Goal: Browse casually

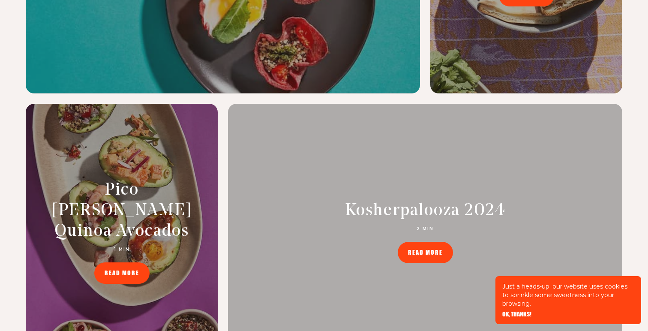
scroll to position [3921, 0]
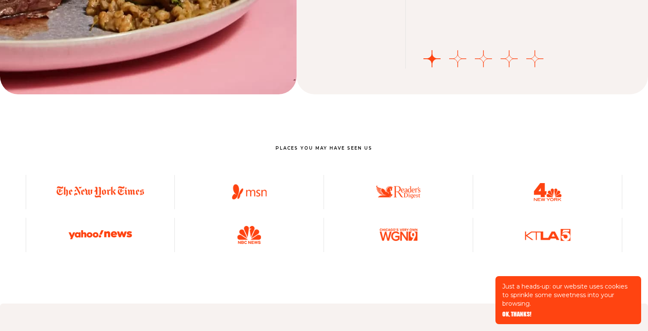
scroll to position [3019, 0]
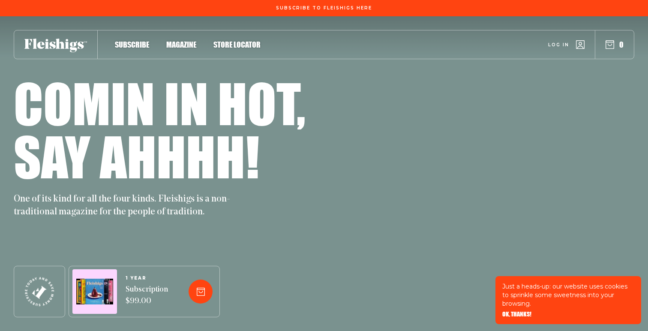
scroll to position [3019, 0]
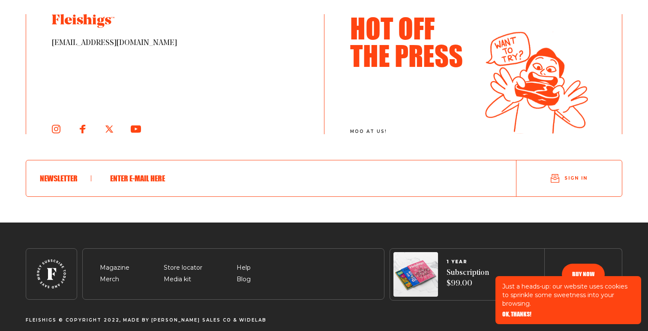
scroll to position [4676, 0]
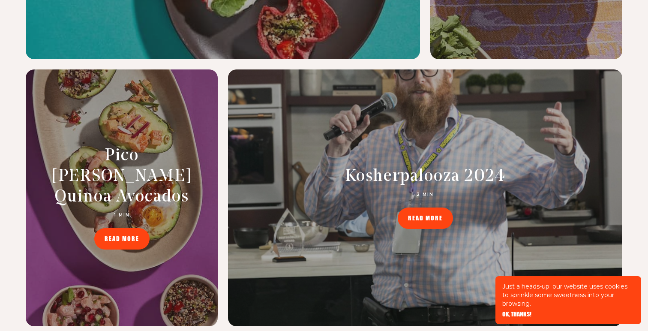
scroll to position [4081, 0]
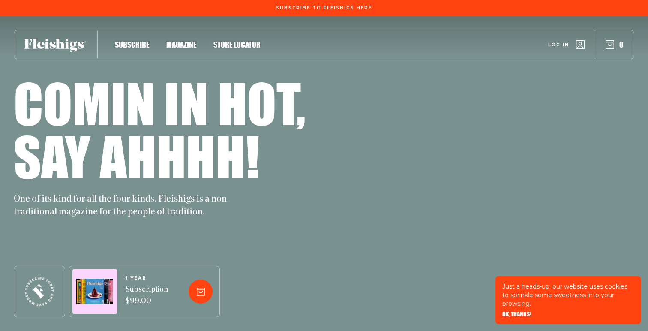
scroll to position [4680, 0]
